Goal: Task Accomplishment & Management: Use online tool/utility

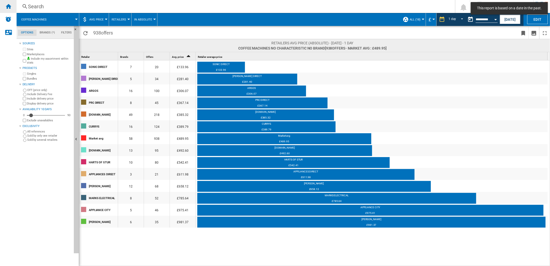
click at [8, 6] on ng-md-icon "Home" at bounding box center [8, 6] width 6 height 6
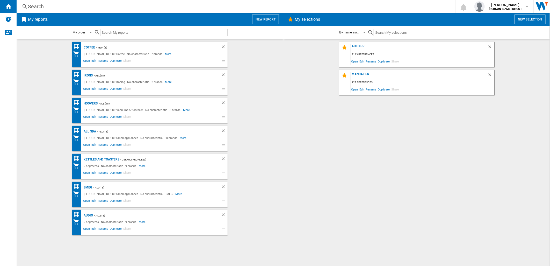
click at [366, 62] on span "Rename" at bounding box center [371, 61] width 12 height 7
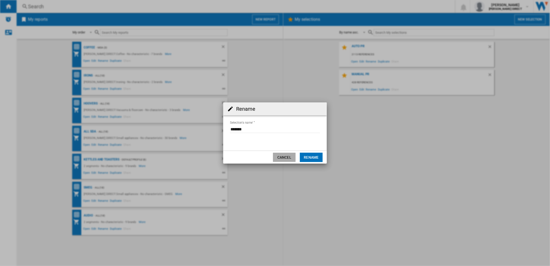
click at [291, 155] on button "Cancel" at bounding box center [284, 157] width 23 height 9
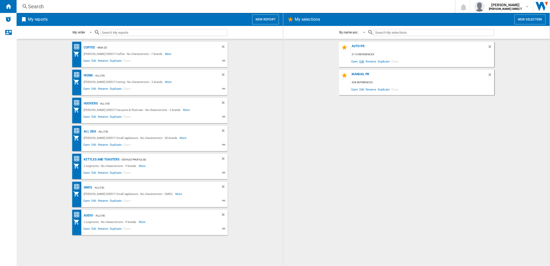
click at [363, 61] on span "Edit" at bounding box center [362, 61] width 6 height 7
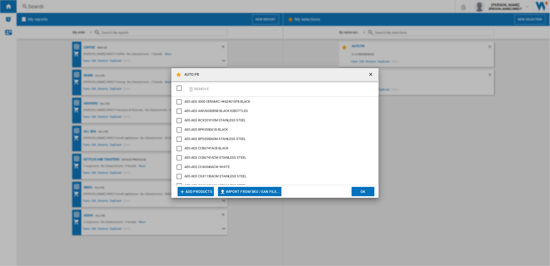
click at [180, 89] on div "SELECTIONS.EDITION_POPUP.SELECT_DESELECT" at bounding box center [179, 88] width 5 height 5
click at [202, 90] on button "Remove" at bounding box center [199, 89] width 24 height 12
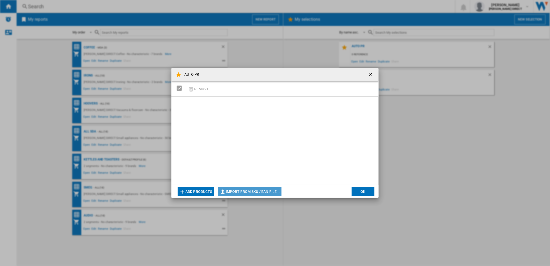
click at [261, 193] on button "Import from SKU / EAN file..." at bounding box center [249, 191] width 63 height 9
type input "**********"
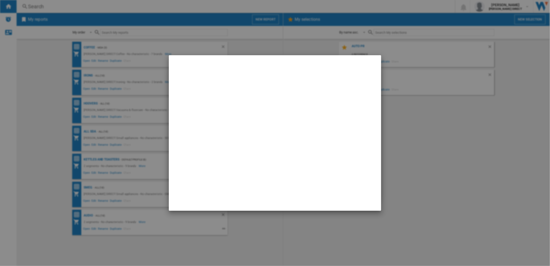
click at [252, 104] on md-dialog at bounding box center [275, 132] width 212 height 155
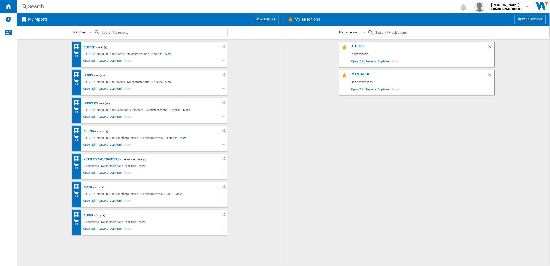
click at [364, 63] on span "Edit" at bounding box center [362, 61] width 6 height 7
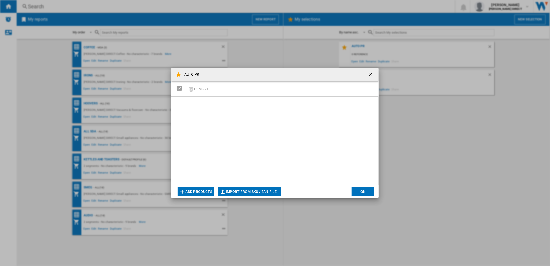
click at [245, 191] on button "Import from SKU / EAN file..." at bounding box center [249, 191] width 63 height 9
type input "**********"
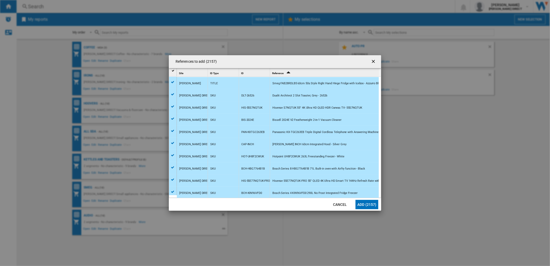
click at [365, 205] on button "Add (2157)" at bounding box center [367, 204] width 23 height 9
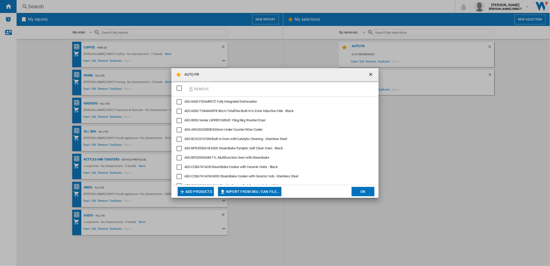
click at [364, 189] on button "OK" at bounding box center [363, 191] width 23 height 9
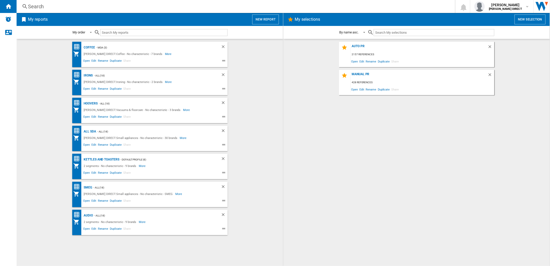
click at [364, 44] on div "AUTO PR 2157 references Open Edit Rename Duplicate Share" at bounding box center [416, 54] width 155 height 25
click at [363, 46] on div "AUTO PR" at bounding box center [419, 47] width 137 height 7
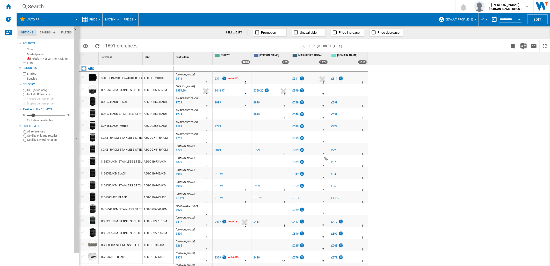
click at [27, 53] on label "Marketplaces" at bounding box center [49, 54] width 45 height 4
click at [27, 59] on img at bounding box center [28, 58] width 3 height 3
click at [26, 79] on div "Bundles" at bounding box center [47, 78] width 50 height 5
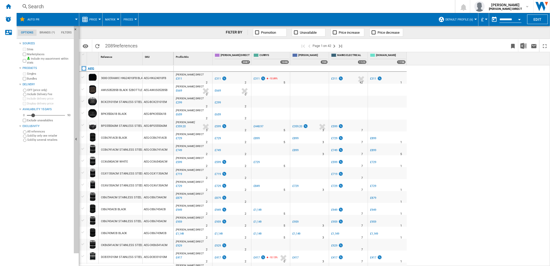
click at [462, 23] on button "Default profile (6)" at bounding box center [461, 19] width 30 height 13
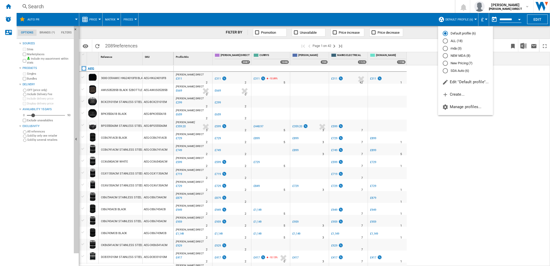
click at [462, 63] on md-radio-button "New Pricing (7)" at bounding box center [466, 63] width 46 height 5
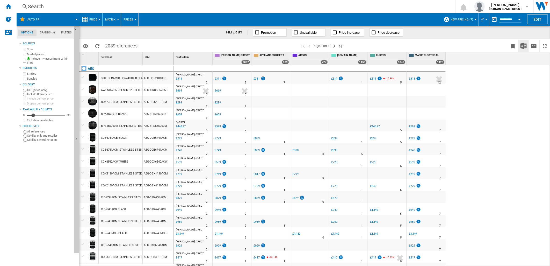
click at [525, 44] on img "Download in Excel" at bounding box center [524, 46] width 6 height 6
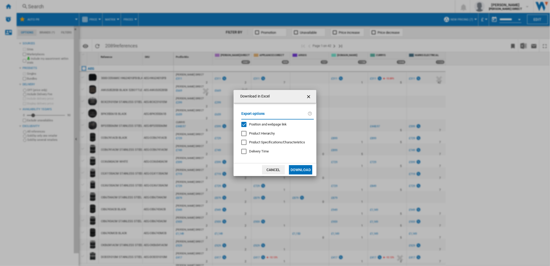
click at [259, 123] on span "Position and webpage link" at bounding box center [268, 124] width 38 height 4
click at [310, 171] on button "Download" at bounding box center [300, 169] width 23 height 9
